Goal: Transaction & Acquisition: Purchase product/service

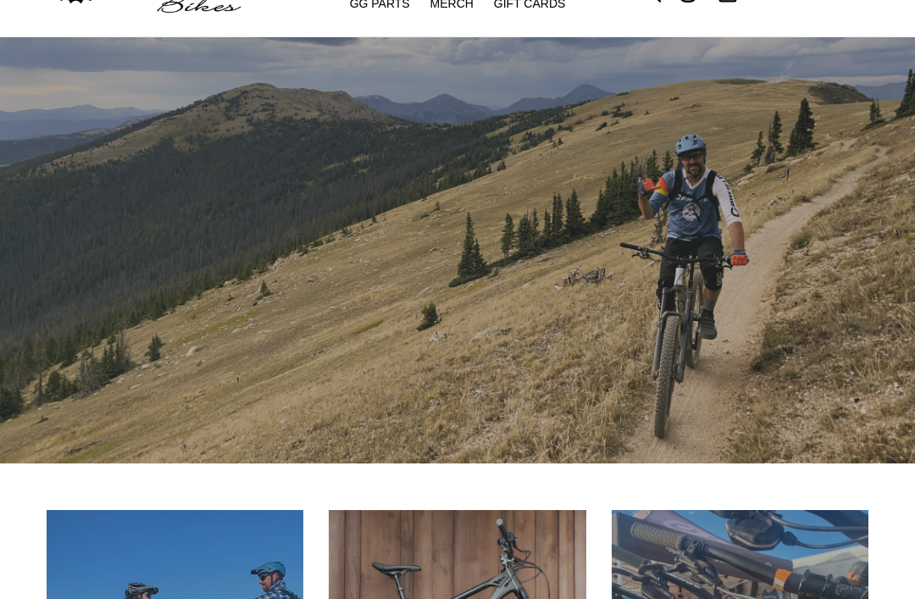
scroll to position [225, 0]
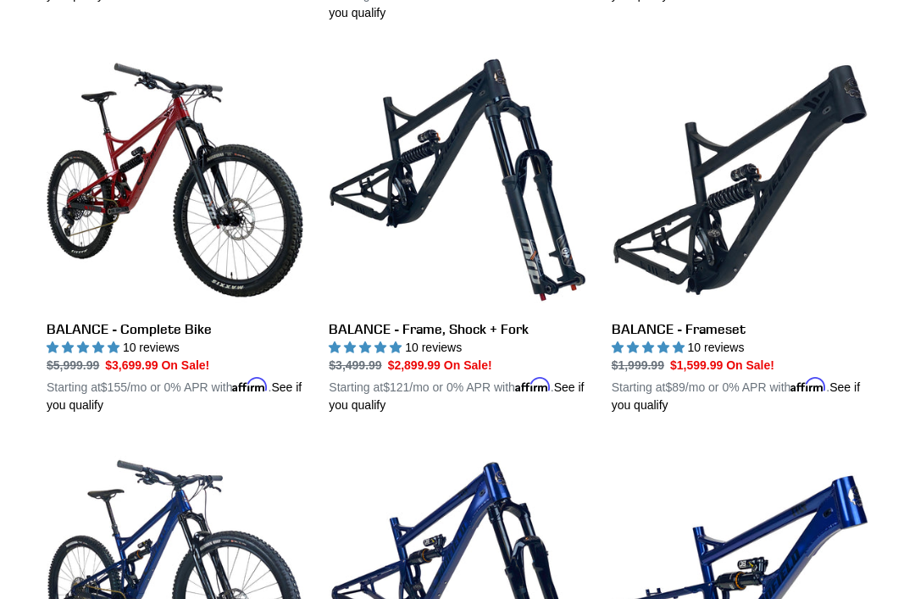
scroll to position [1667, 0]
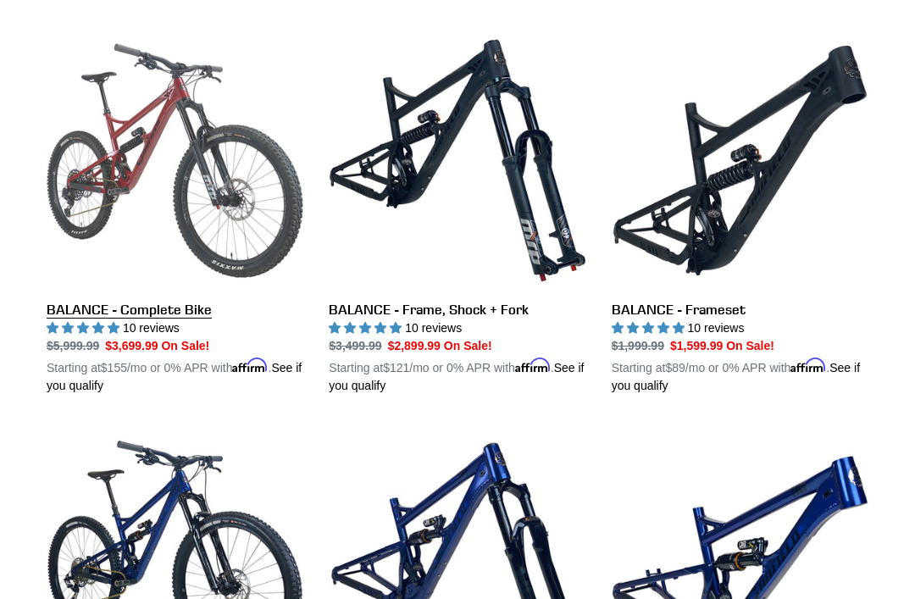
click at [117, 311] on link "BALANCE - Complete Bike" at bounding box center [175, 213] width 257 height 363
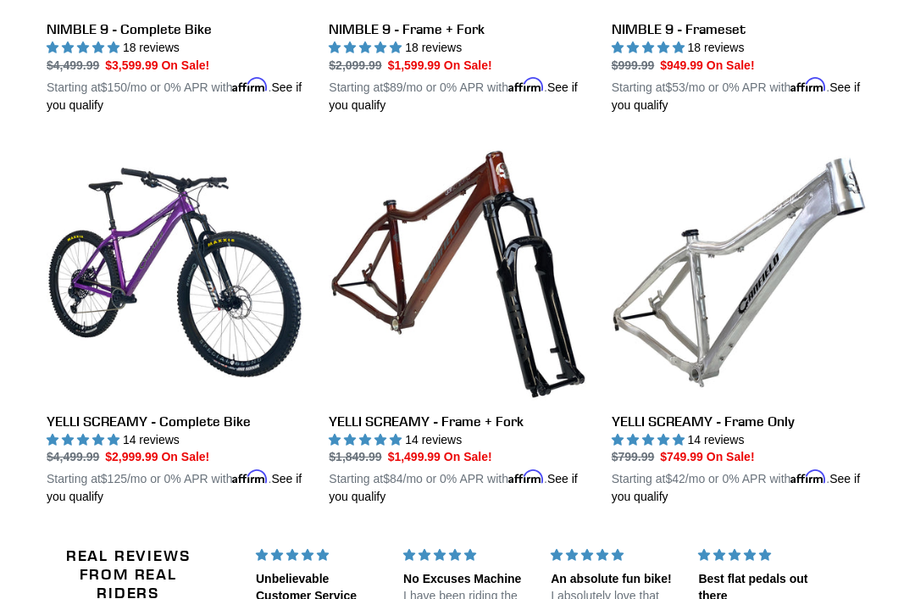
scroll to position [1768, 0]
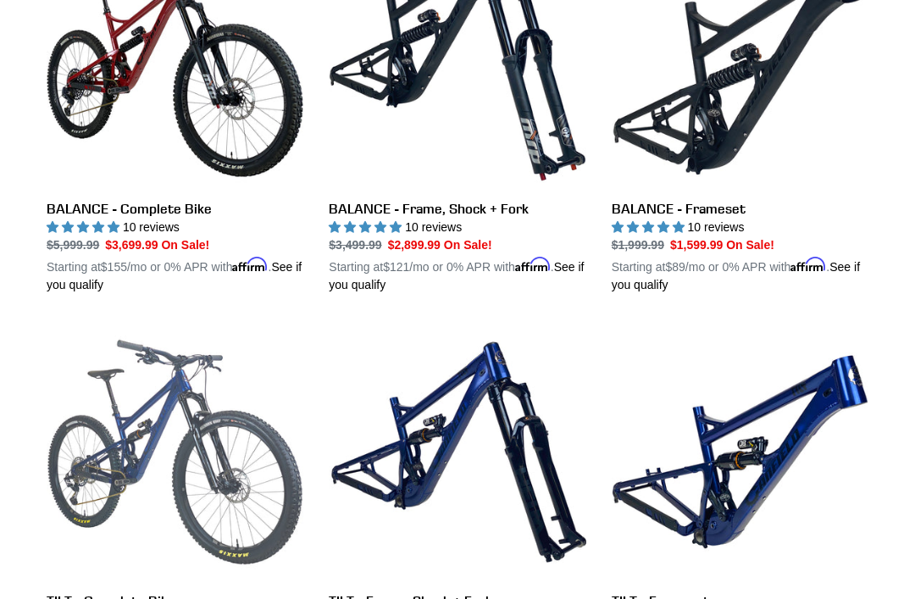
click at [81, 593] on link "TILT - Complete Bike" at bounding box center [175, 505] width 257 height 363
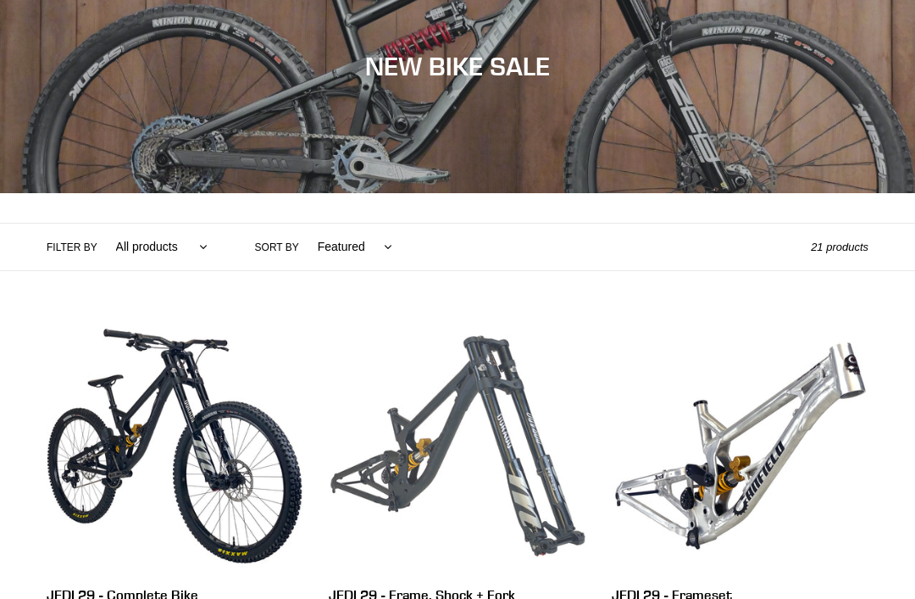
scroll to position [0, 0]
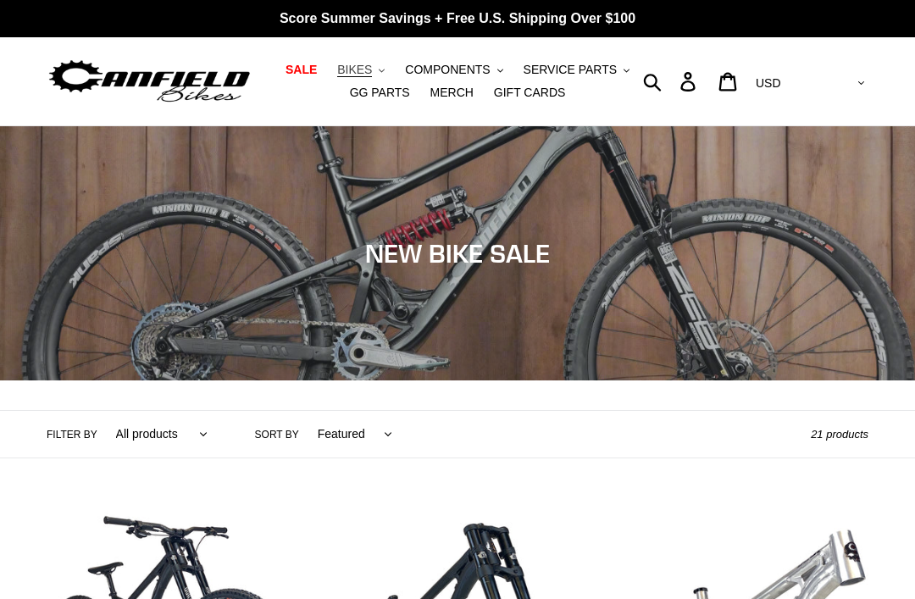
click at [372, 69] on span "BIKES" at bounding box center [354, 70] width 35 height 14
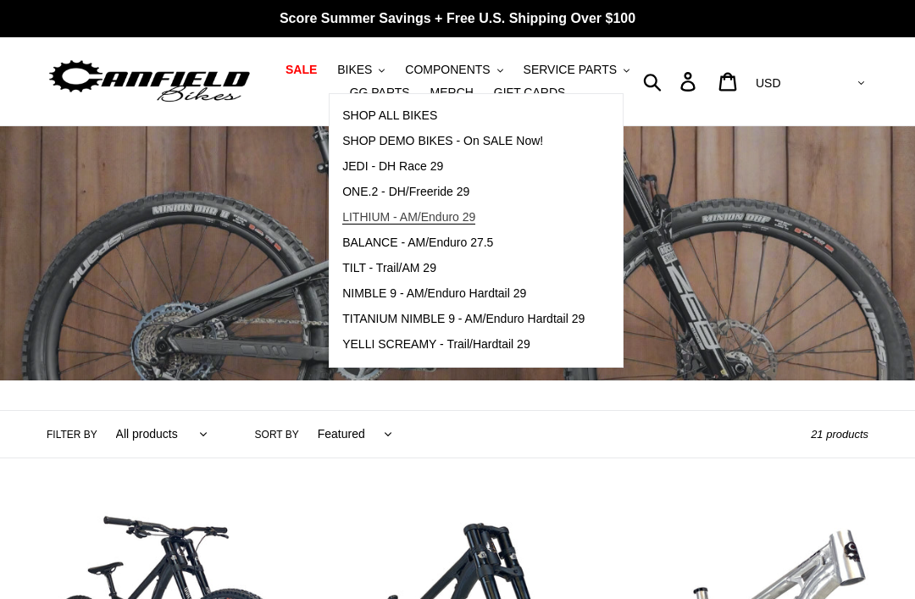
click at [392, 225] on span "LITHIUM - AM/Enduro 29" at bounding box center [408, 217] width 133 height 14
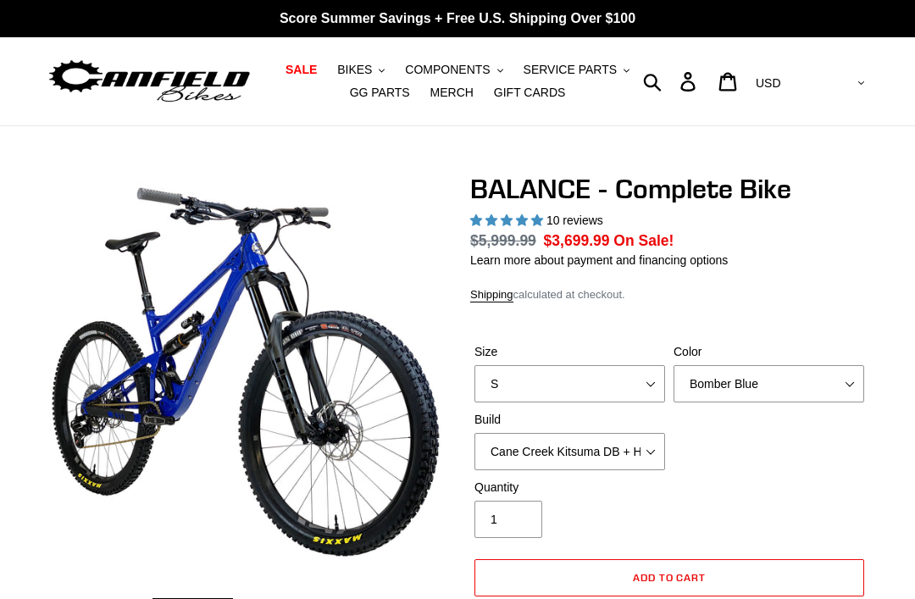
select select "highest-rating"
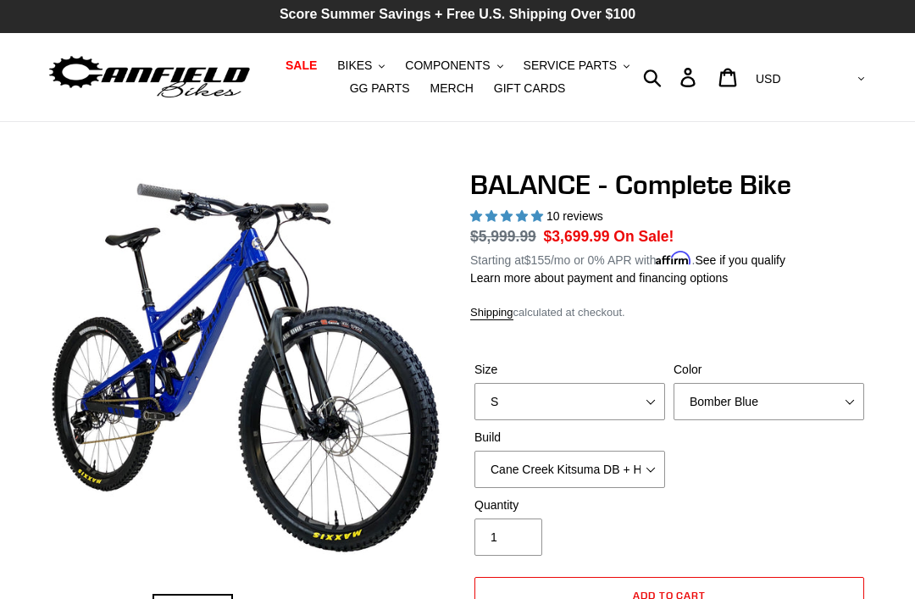
scroll to position [4, 0]
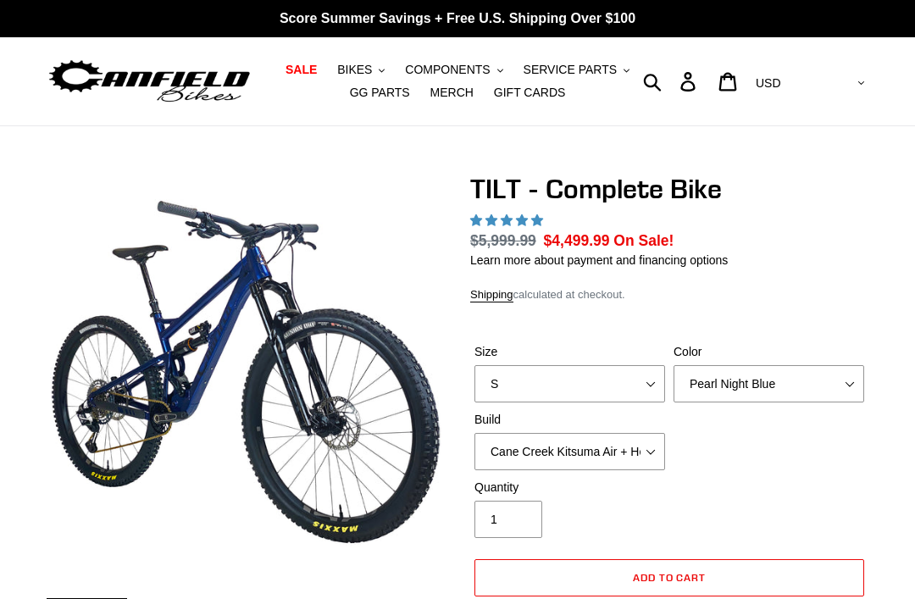
select select "highest-rating"
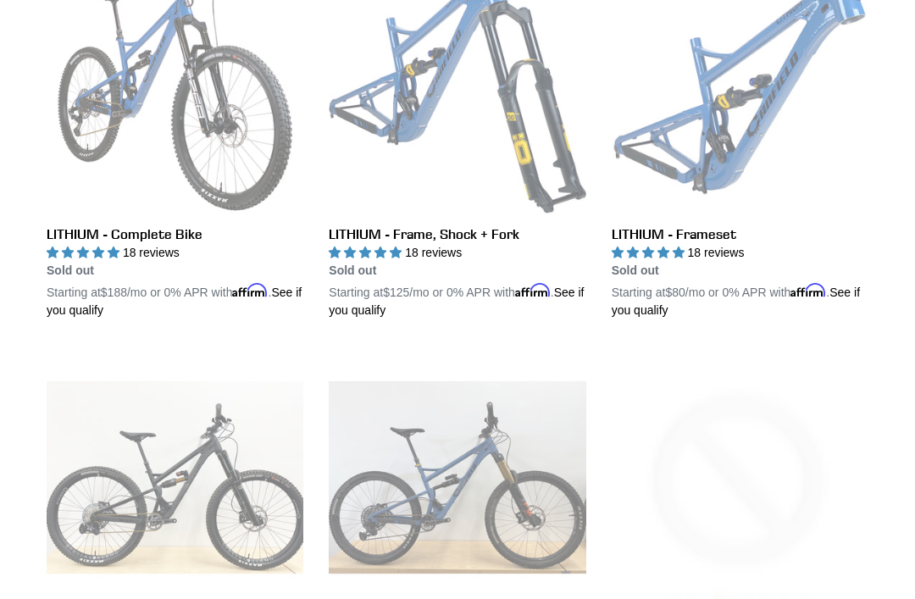
scroll to position [556, 0]
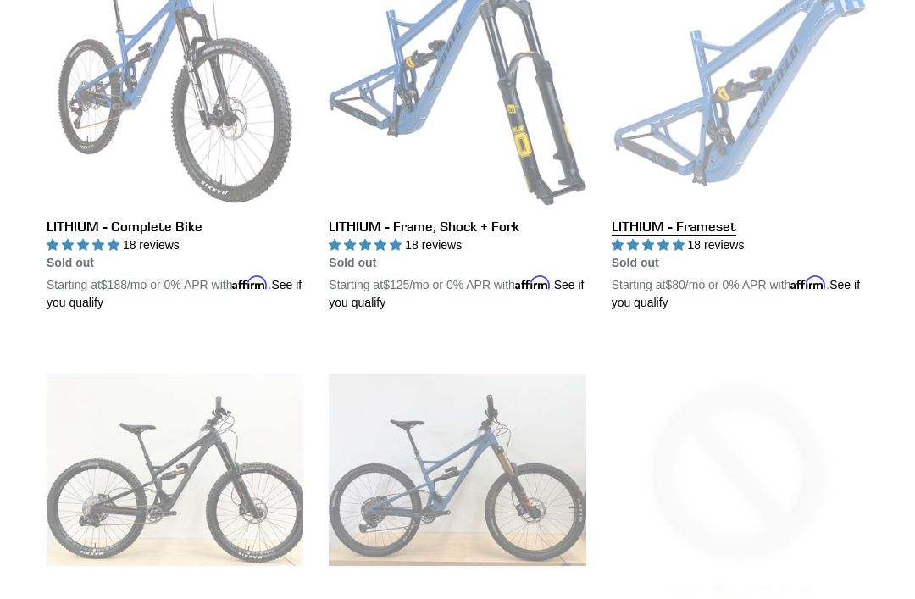
click at [650, 225] on link "LITHIUM - Frameset" at bounding box center [740, 130] width 257 height 363
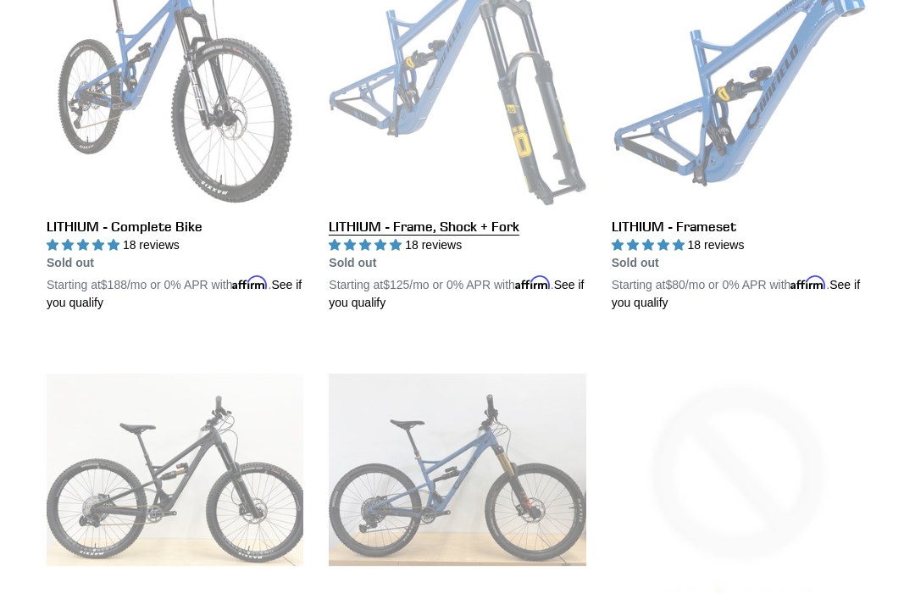
click at [471, 231] on link "LITHIUM - Frame, Shock + Fork" at bounding box center [457, 130] width 257 height 363
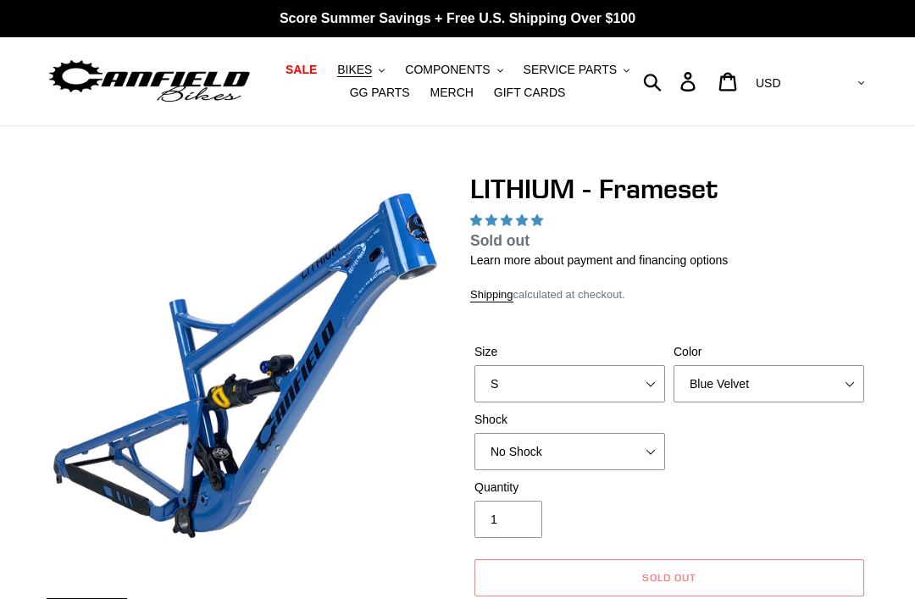
select select "highest-rating"
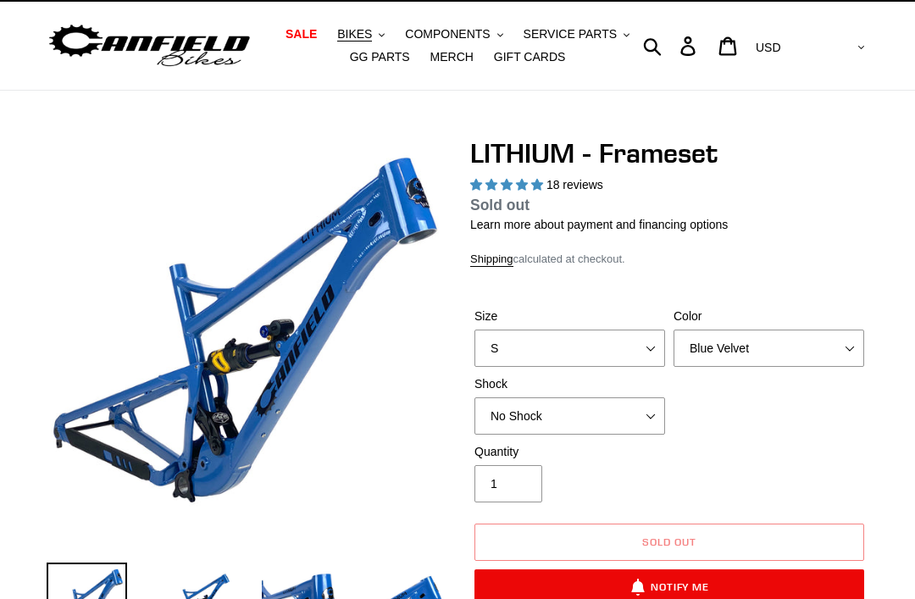
scroll to position [47, 0]
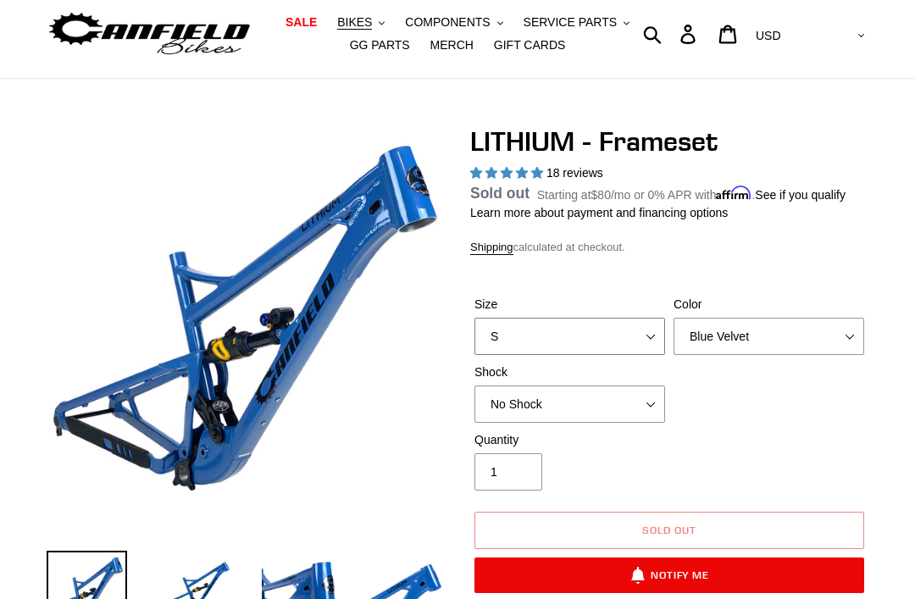
click at [661, 335] on select "S M L XL" at bounding box center [569, 336] width 191 height 37
select select "M"
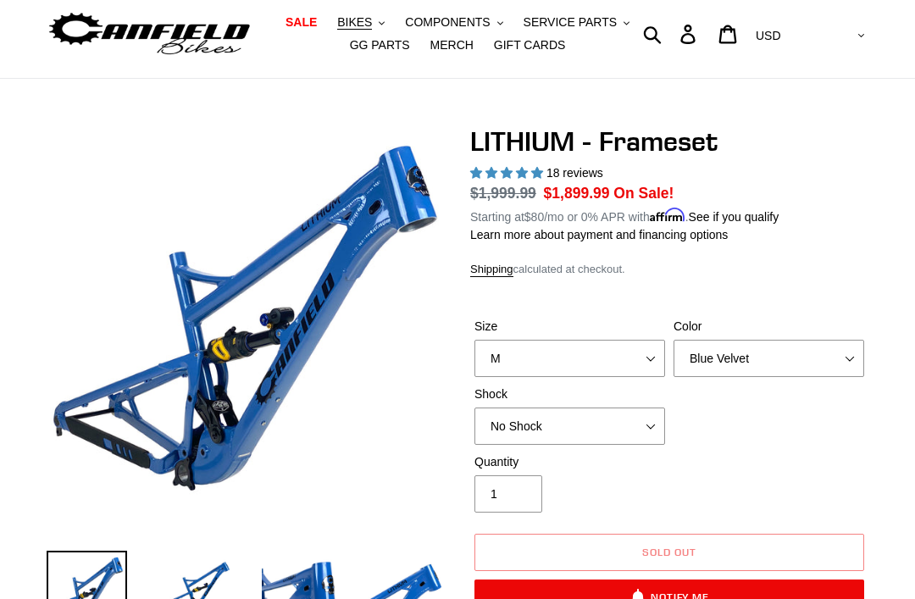
click at [825, 304] on form "Size S M L XL Color Blue Velvet Stealth Black Shock No Shock Öhlins TTX2 Air Fo…" at bounding box center [669, 461] width 398 height 341
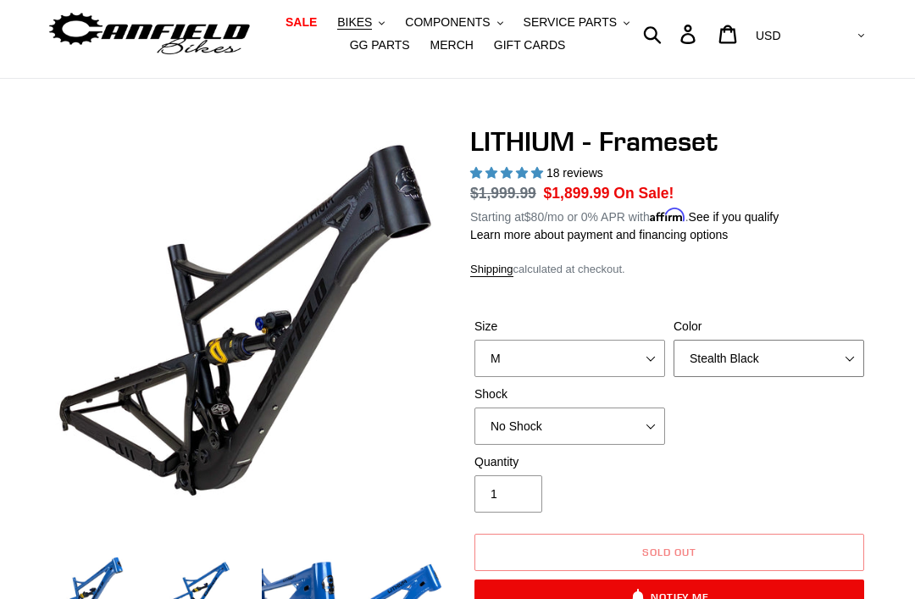
select select "Blue Velvet"
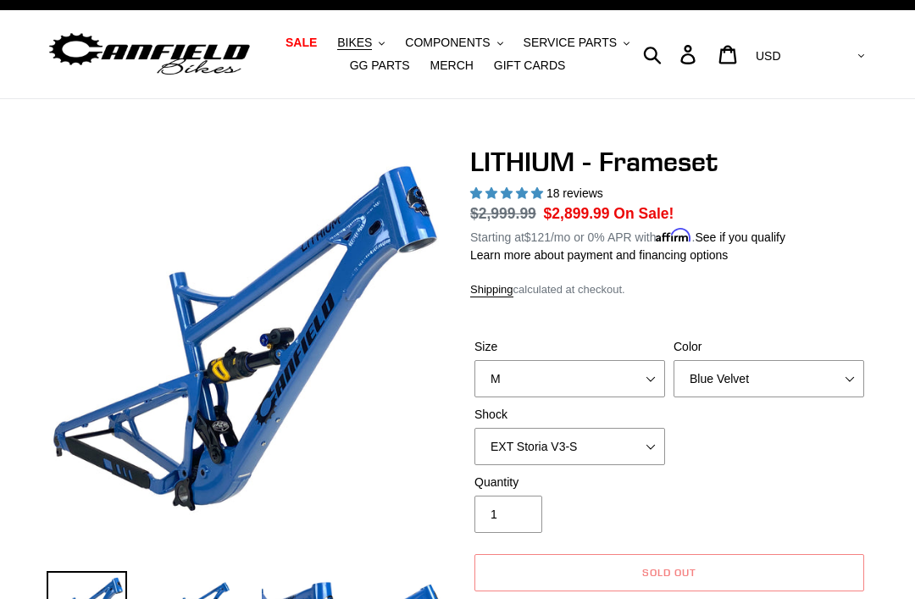
scroll to position [27, 0]
select select "Cane Creek DB Kitsuma Coil"
click at [771, 480] on div "Quantity 1" at bounding box center [669, 508] width 398 height 68
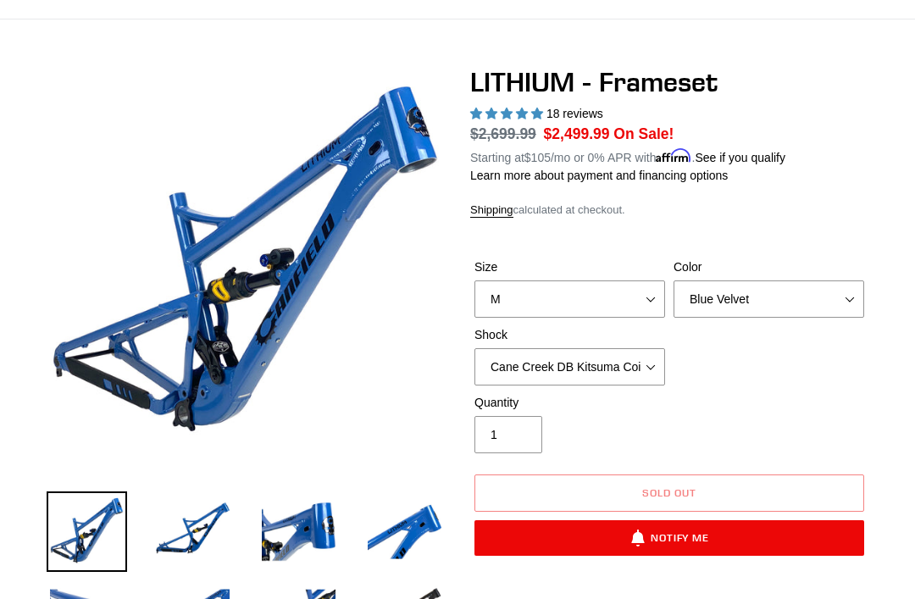
scroll to position [103, 0]
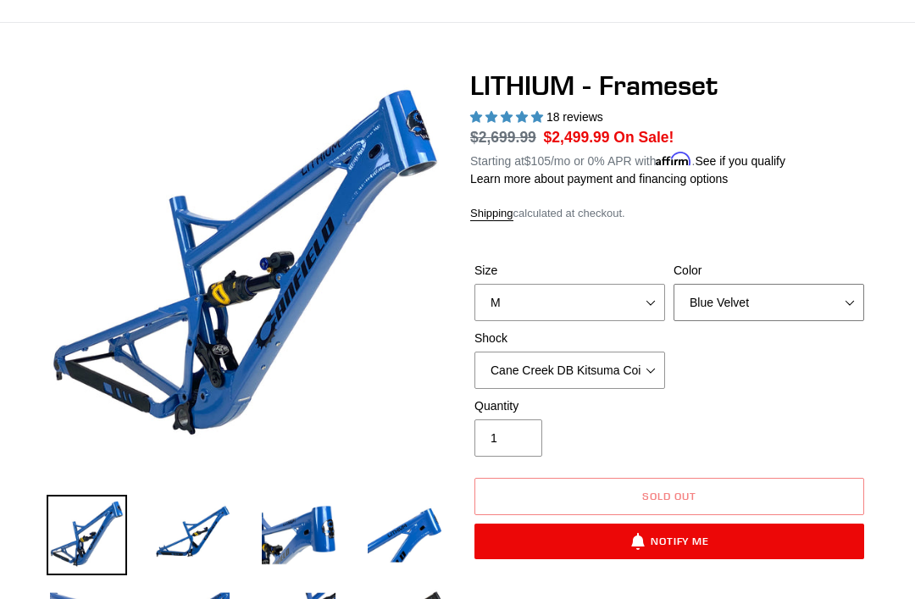
select select "Stealth Black"
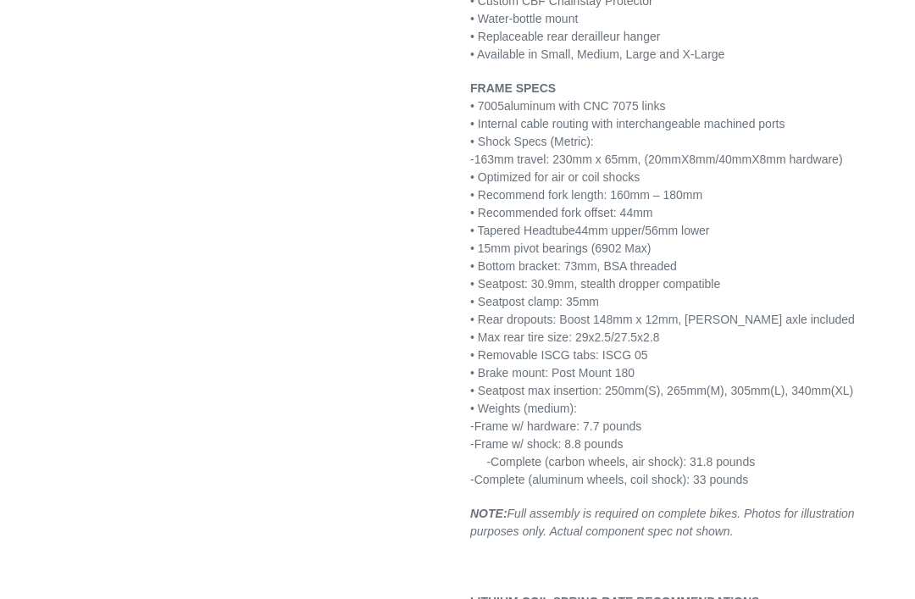
scroll to position [2301, 0]
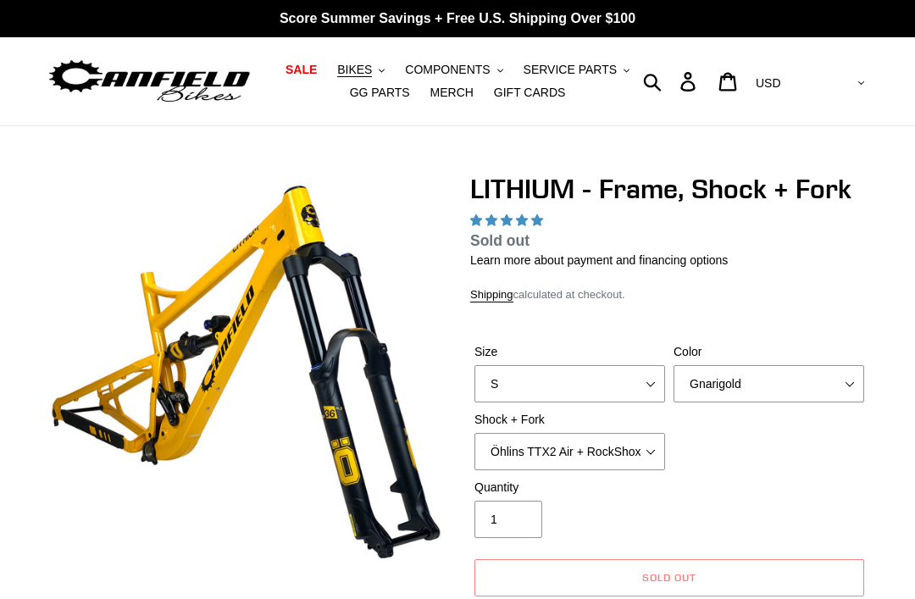
select select "highest-rating"
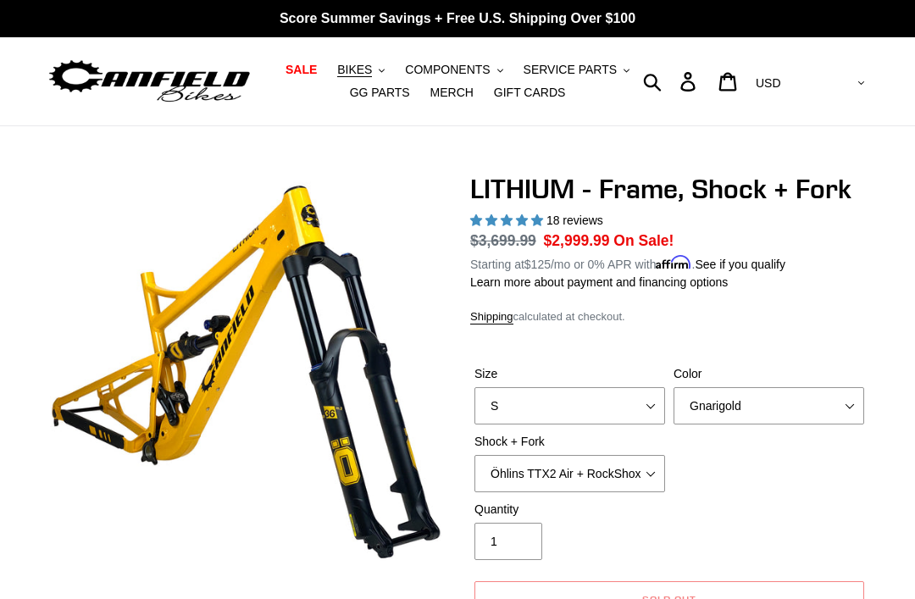
click at [780, 508] on div "Quantity 1" at bounding box center [669, 535] width 398 height 68
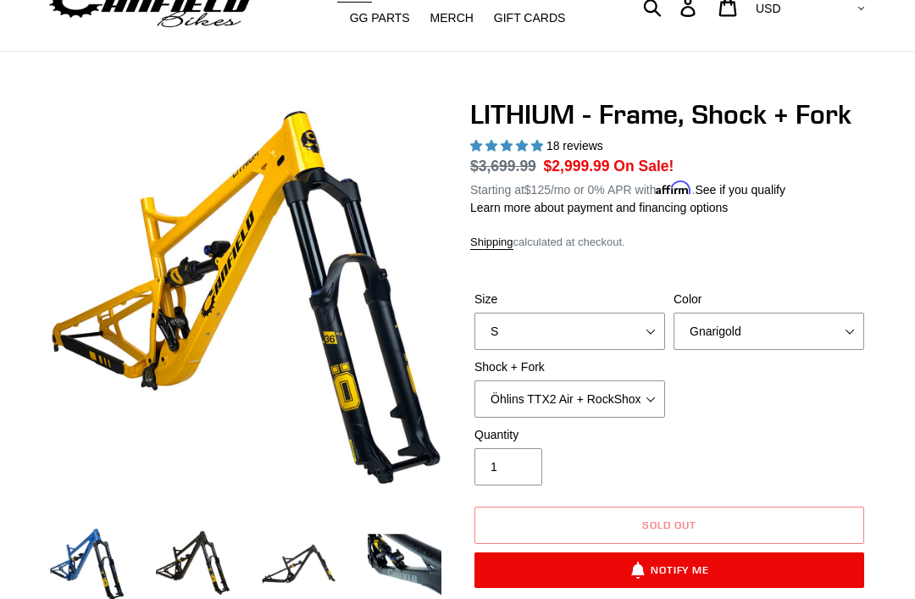
scroll to position [75, 0]
select select "Fox FLOAT X2 Factory + Fox 38 FLOAT Factory 170mm"
select select "M"
select select "Fox FLOAT X2 Factory + Fox 38 FLOAT Factory 170mm"
click at [772, 444] on div "Quantity 1" at bounding box center [669, 460] width 398 height 68
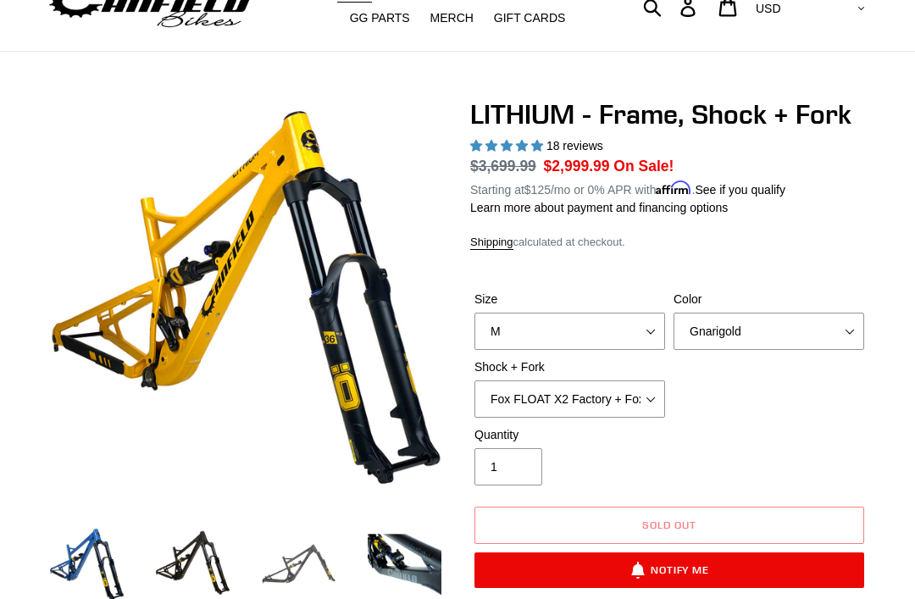
click at [283, 566] on img at bounding box center [298, 564] width 80 height 80
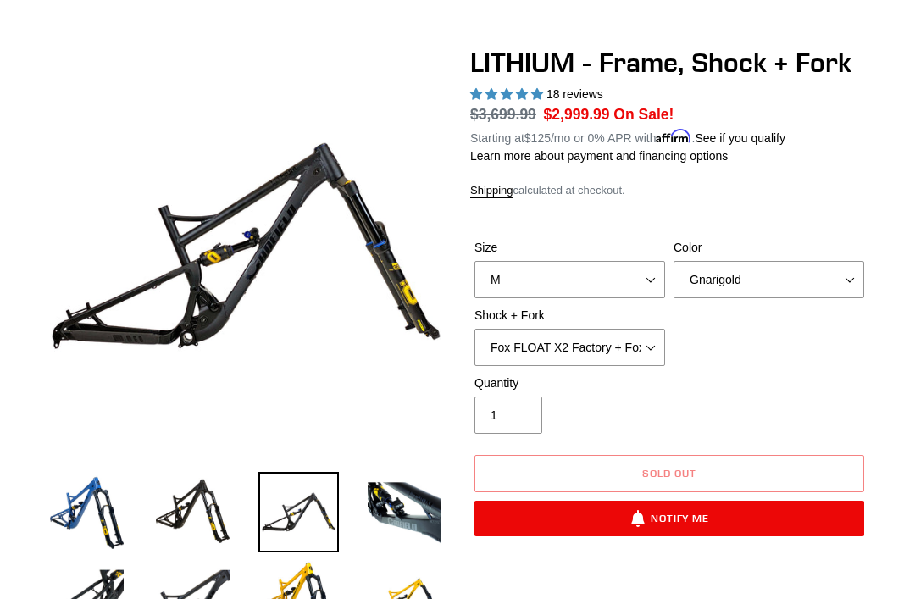
scroll to position [129, 0]
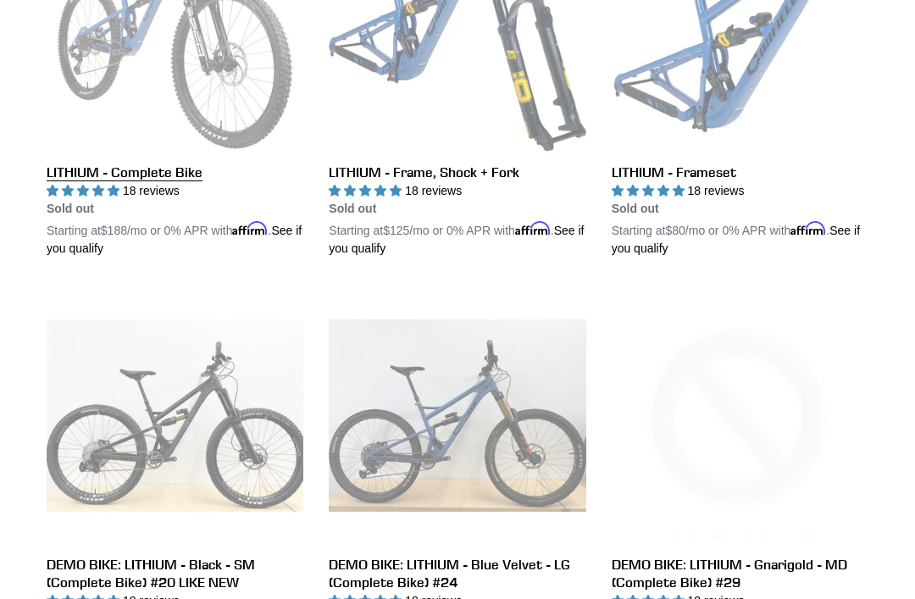
click at [127, 180] on link "LITHIUM - Complete Bike" at bounding box center [175, 76] width 257 height 363
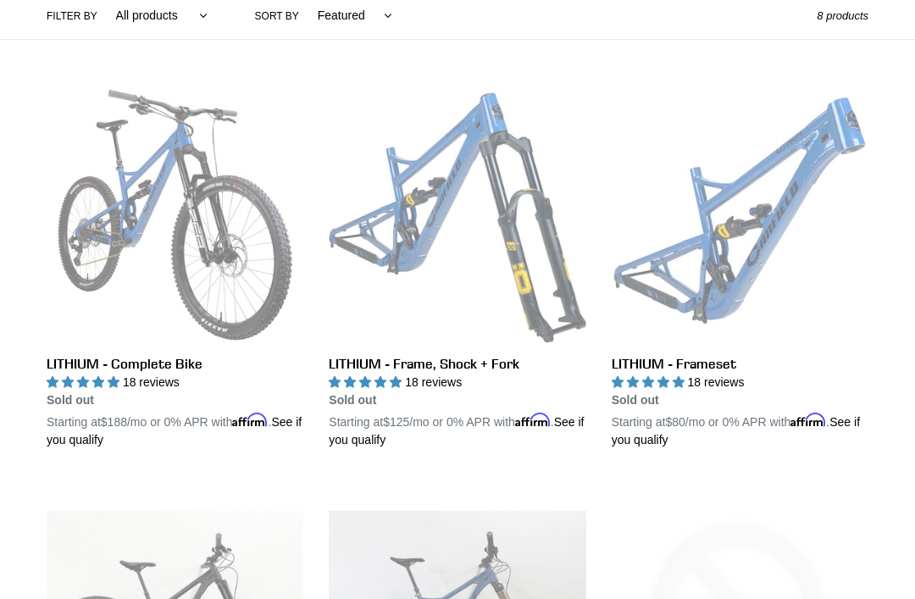
scroll to position [336, 0]
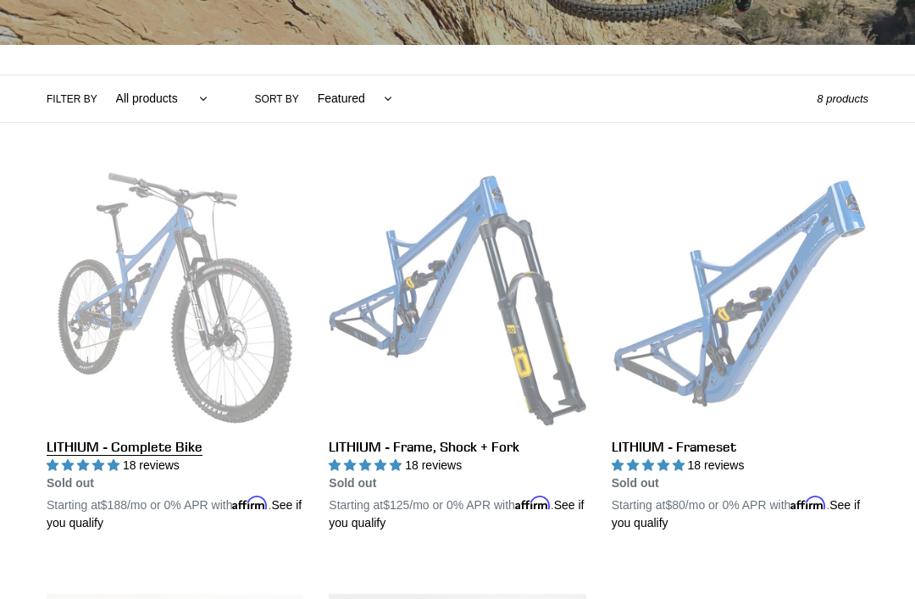
click at [84, 447] on link "LITHIUM - Complete Bike" at bounding box center [175, 350] width 257 height 363
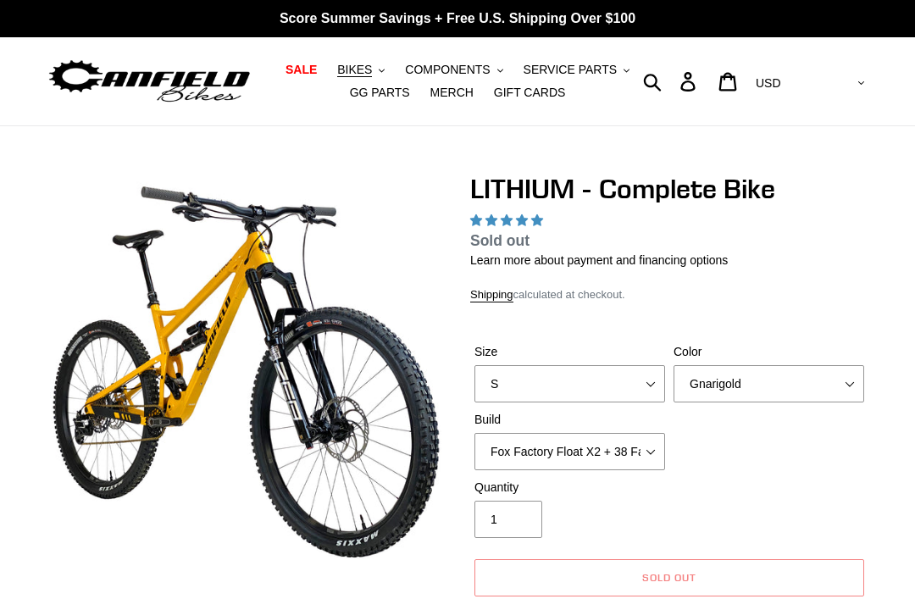
select select "highest-rating"
select select "M"
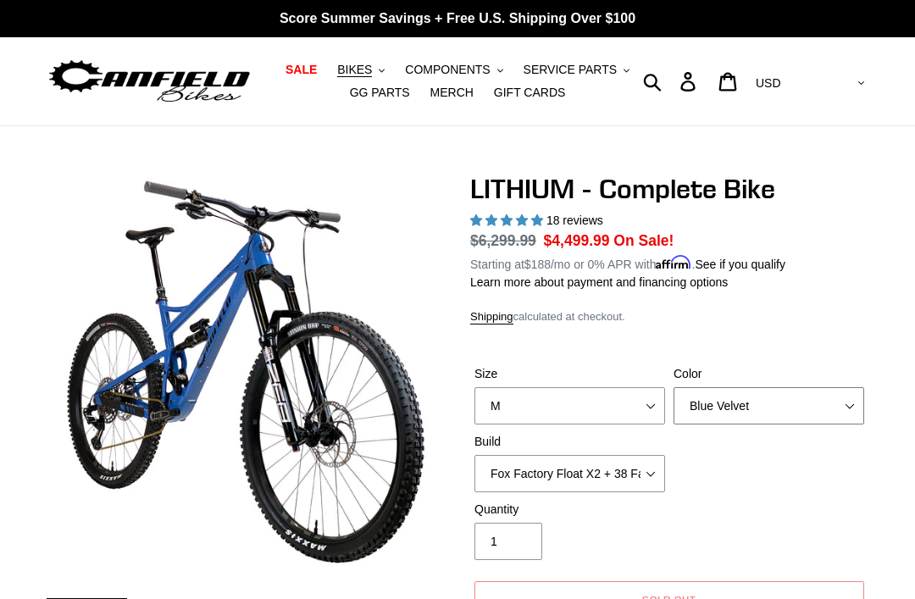
select select "Gnarigold"
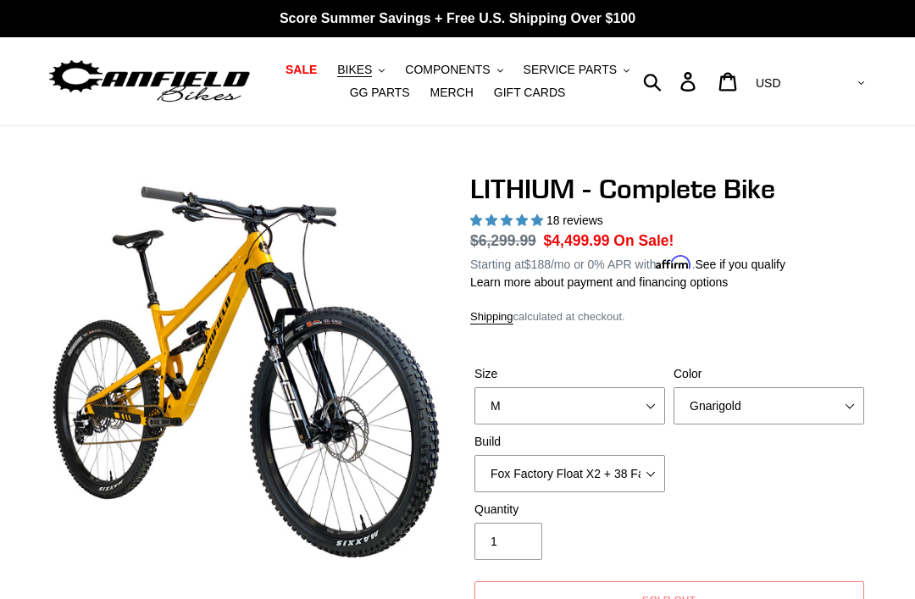
click at [678, 255] on span "Affirm" at bounding box center [674, 262] width 36 height 14
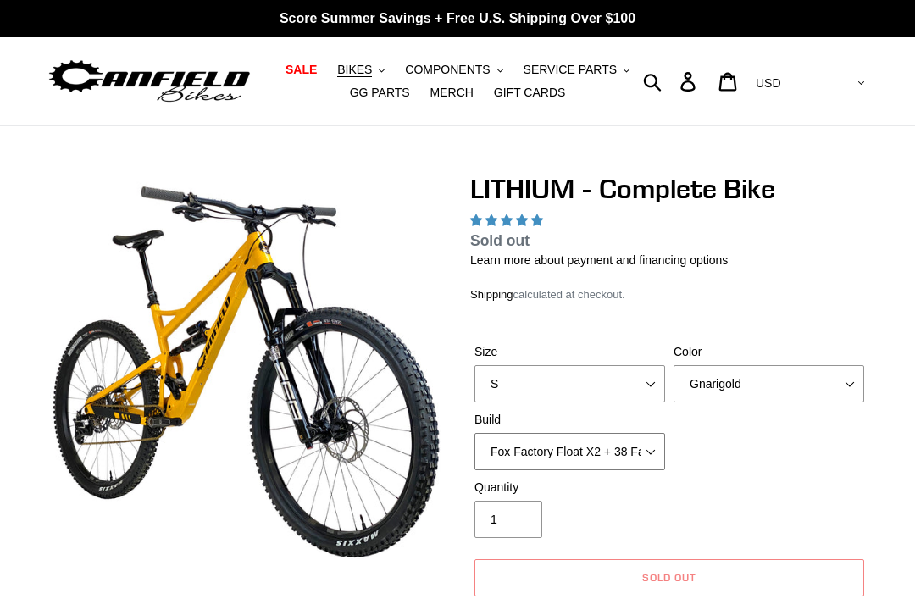
select select "highest-rating"
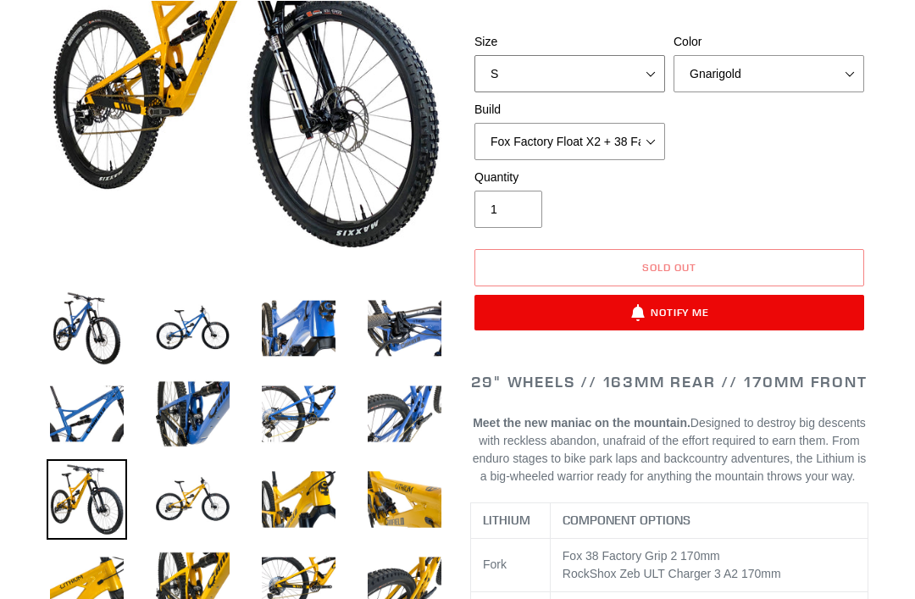
scroll to position [310, 0]
select select "M"
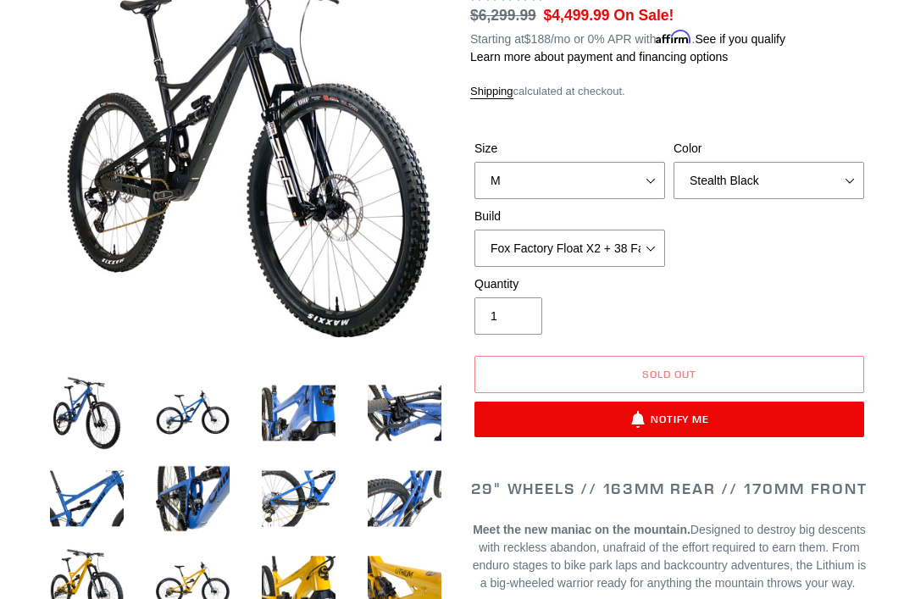
scroll to position [186, 0]
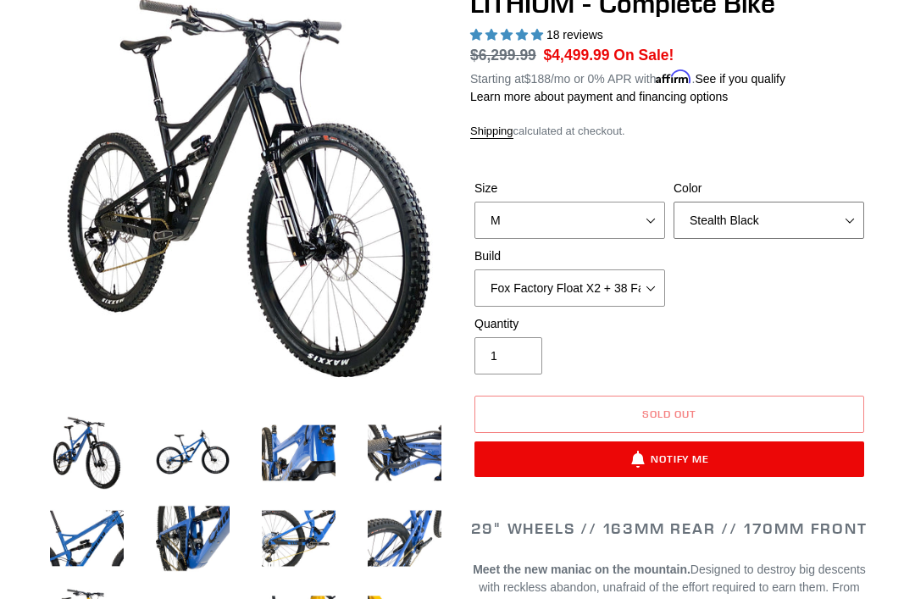
select select "Gnarigold"
